Goal: Contribute content

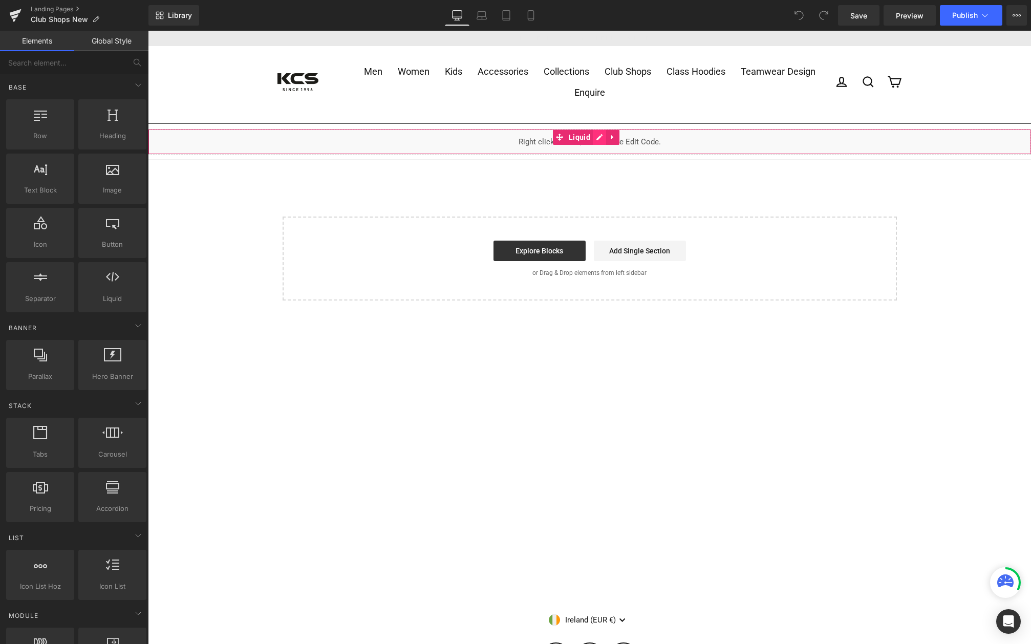
click at [595, 136] on div "Liquid" at bounding box center [589, 142] width 883 height 26
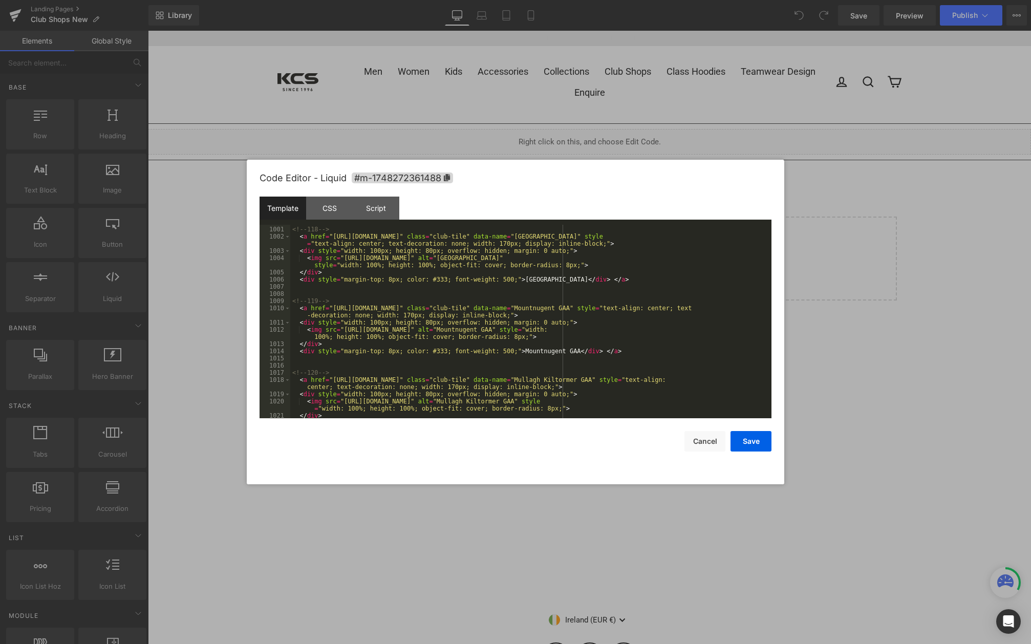
scroll to position [8939, 0]
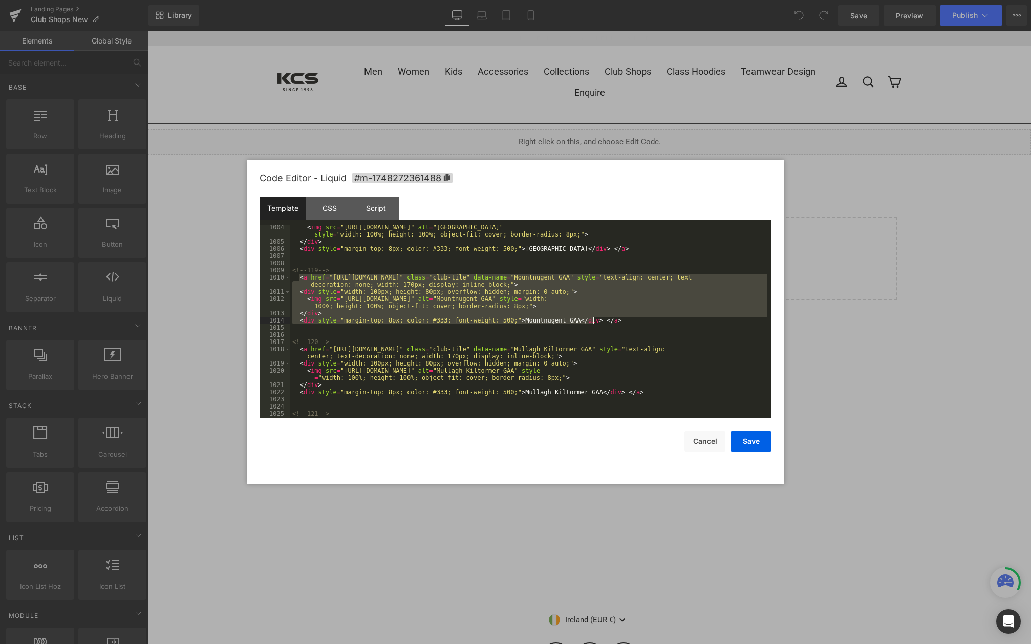
drag, startPoint x: 298, startPoint y: 277, endPoint x: 608, endPoint y: 322, distance: 312.9
click at [608, 322] on div "< img src = "[URL][DOMAIN_NAME]" alt = "Mullingar Community College" style = "w…" at bounding box center [528, 335] width 477 height 222
click at [604, 322] on div "< img src = "[URL][DOMAIN_NAME]" alt = "Mullingar Community College" style = "w…" at bounding box center [528, 322] width 477 height 194
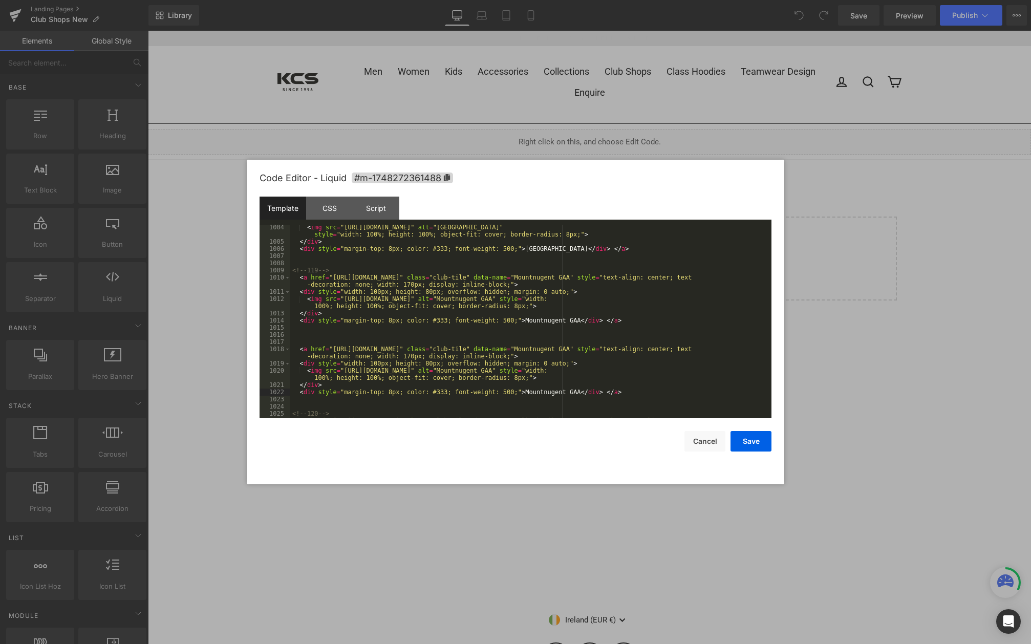
scroll to position [9001, 0]
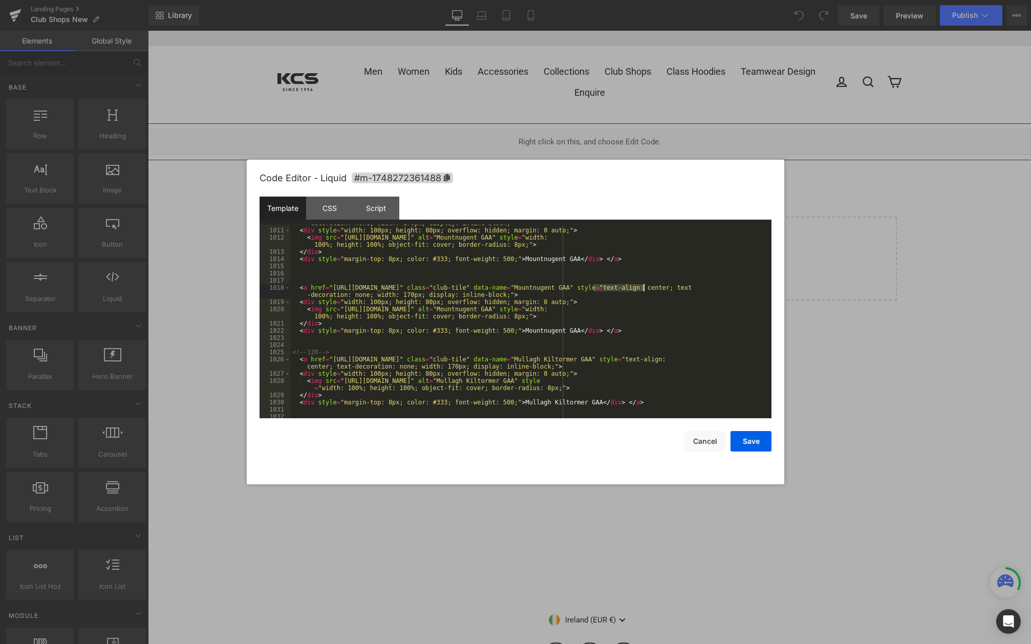
drag, startPoint x: 593, startPoint y: 287, endPoint x: 642, endPoint y: 287, distance: 49.2
click at [642, 287] on div "< a href = "[URL][DOMAIN_NAME]" class = "club-tile" data-name = "Mountnugent GA…" at bounding box center [528, 319] width 477 height 215
drag, startPoint x: 656, startPoint y: 309, endPoint x: 708, endPoint y: 311, distance: 51.8
click at [708, 311] on div "< a href = "[URL][DOMAIN_NAME]" class = "club-tile" data-name = "Mountnugent GA…" at bounding box center [528, 319] width 477 height 215
drag, startPoint x: 504, startPoint y: 331, endPoint x: 555, endPoint y: 331, distance: 50.7
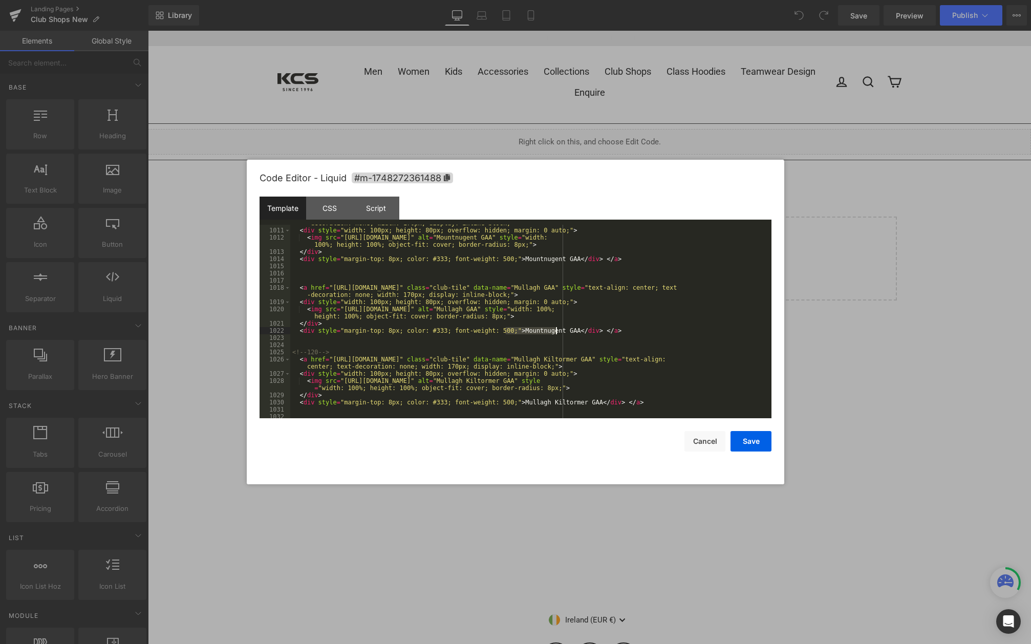
click at [555, 331] on div "< a href = "[URL][DOMAIN_NAME]" class = "club-tile" data-name = "Mountnugent GA…" at bounding box center [528, 319] width 477 height 215
drag, startPoint x: 328, startPoint y: 287, endPoint x: 487, endPoint y: 289, distance: 159.2
click at [487, 289] on div "< a href = "[URL][DOMAIN_NAME]" class = "club-tile" data-name = "Mountnugent GA…" at bounding box center [528, 319] width 477 height 215
drag, startPoint x: 339, startPoint y: 309, endPoint x: 633, endPoint y: 309, distance: 293.9
click at [633, 309] on div "< a href = "[URL][DOMAIN_NAME]" class = "club-tile" data-name = "Mountnugent GA…" at bounding box center [528, 319] width 477 height 215
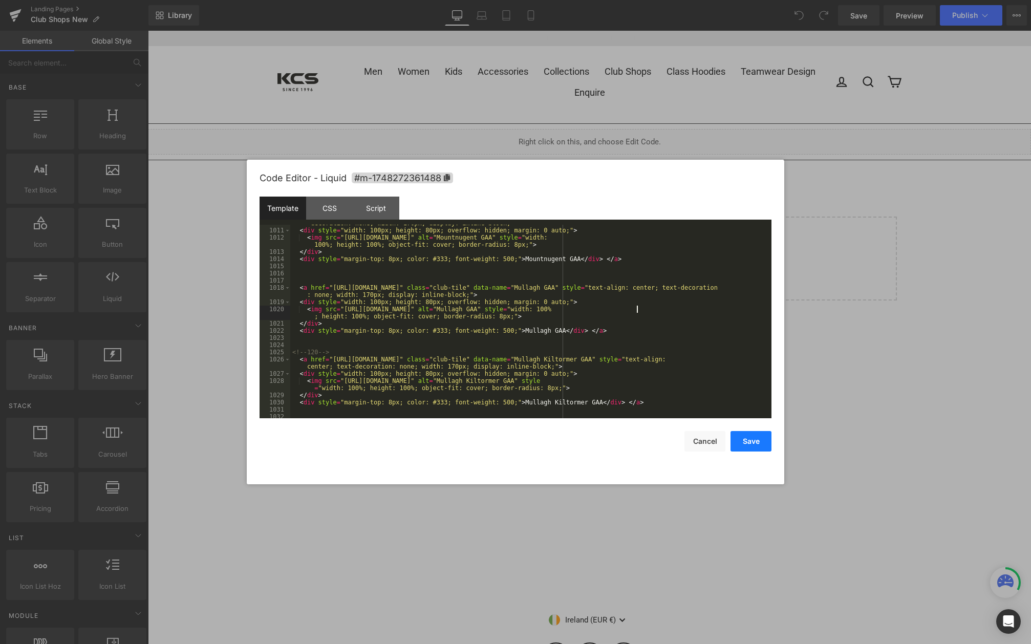
click at [751, 441] on button "Save" at bounding box center [751, 441] width 41 height 20
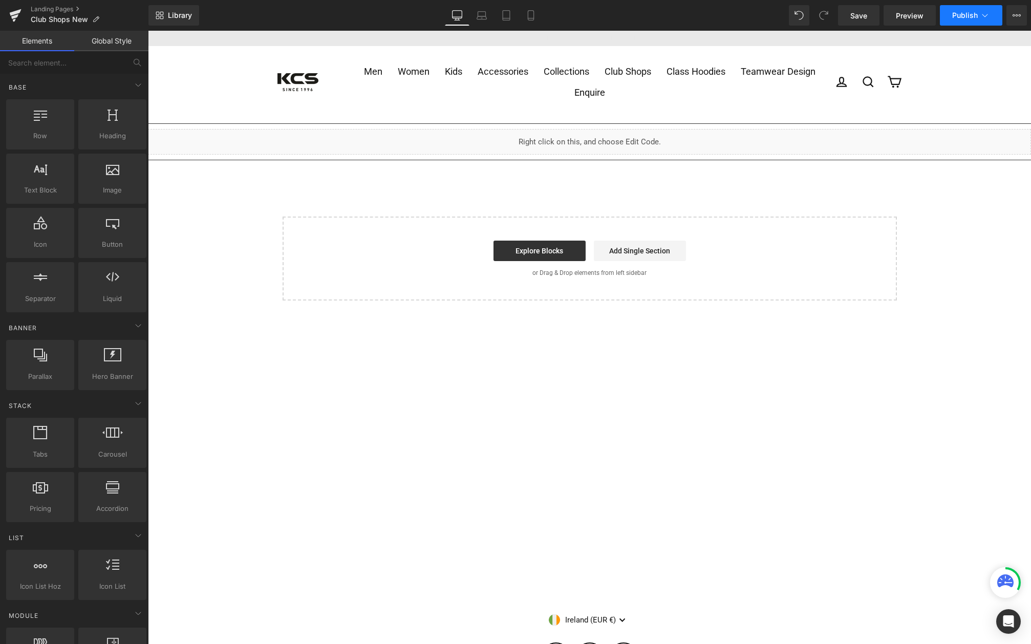
click at [972, 10] on button "Publish" at bounding box center [971, 15] width 62 height 20
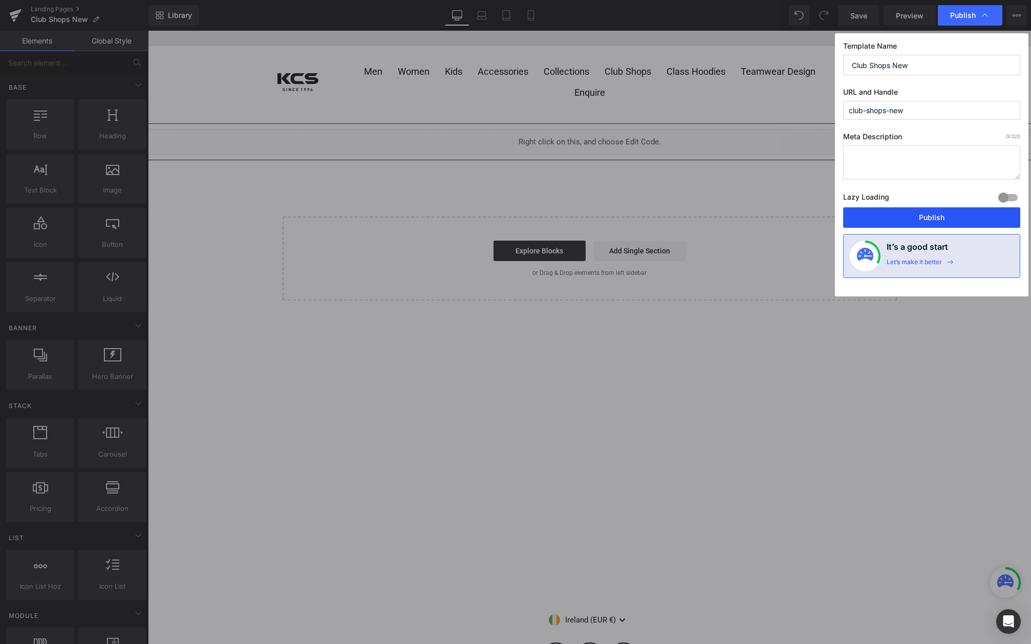
click at [940, 212] on button "Publish" at bounding box center [931, 217] width 177 height 20
